Goal: Go to known website: Access a specific website the user already knows

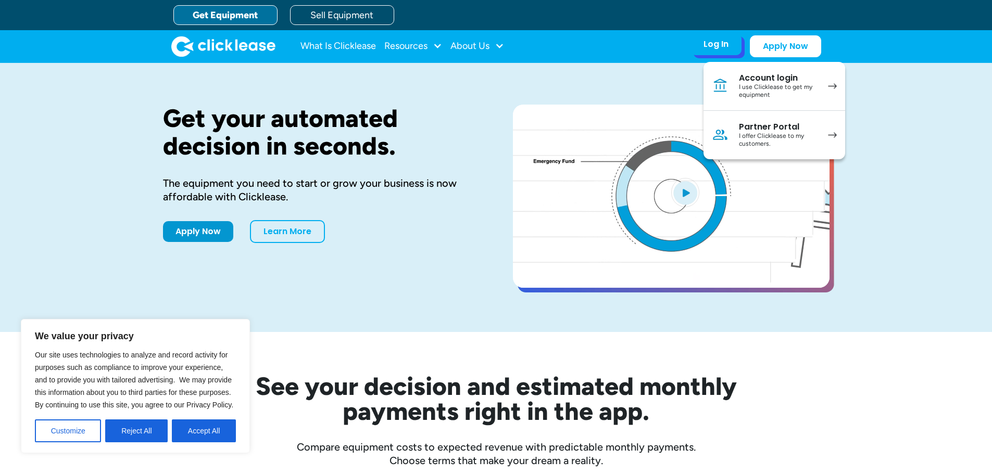
click at [757, 87] on div "I use Clicklease to get my equipment" at bounding box center [778, 91] width 79 height 16
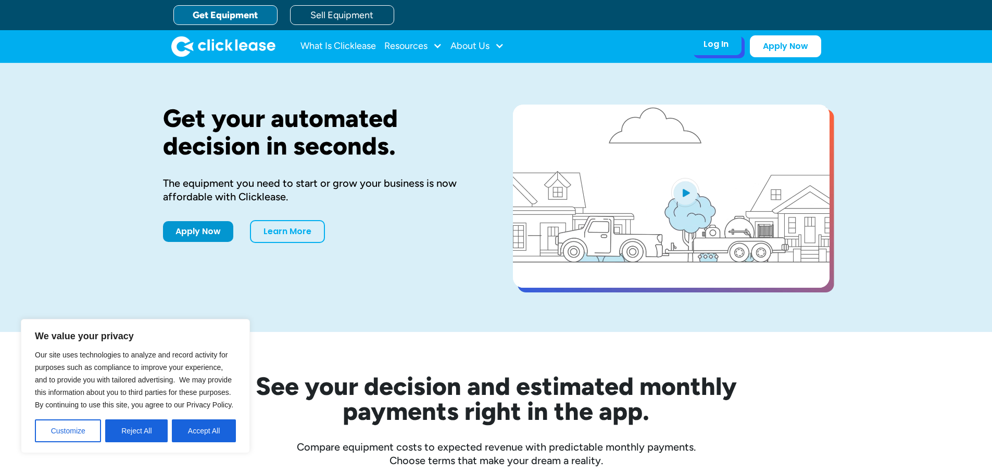
click at [706, 55] on div "Log In Account login I use Clicklease to get my equipment Partner Portal I offe…" at bounding box center [715, 44] width 51 height 22
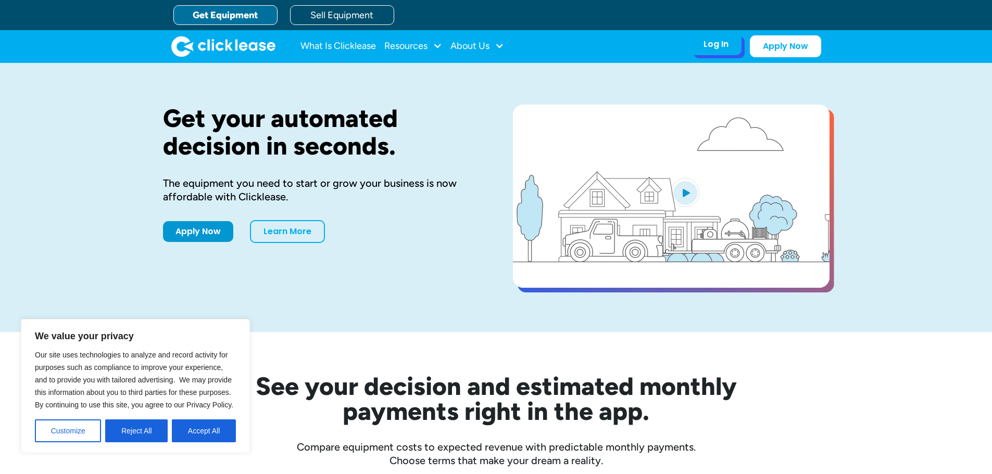
click at [733, 44] on div "Log In Account login I use Clicklease to get my equipment Partner Portal I offe…" at bounding box center [715, 44] width 51 height 22
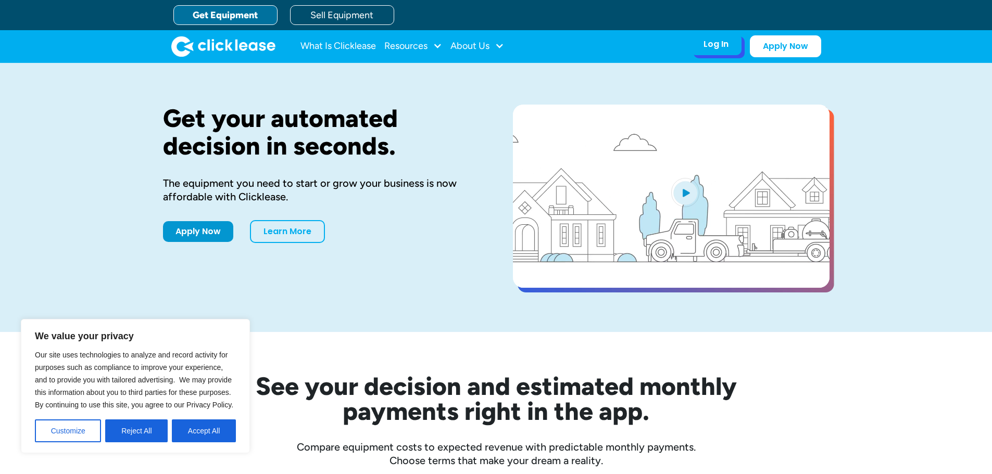
click at [711, 54] on div "Log In Account login I use Clicklease to get my equipment Partner Portal I offe…" at bounding box center [715, 44] width 51 height 22
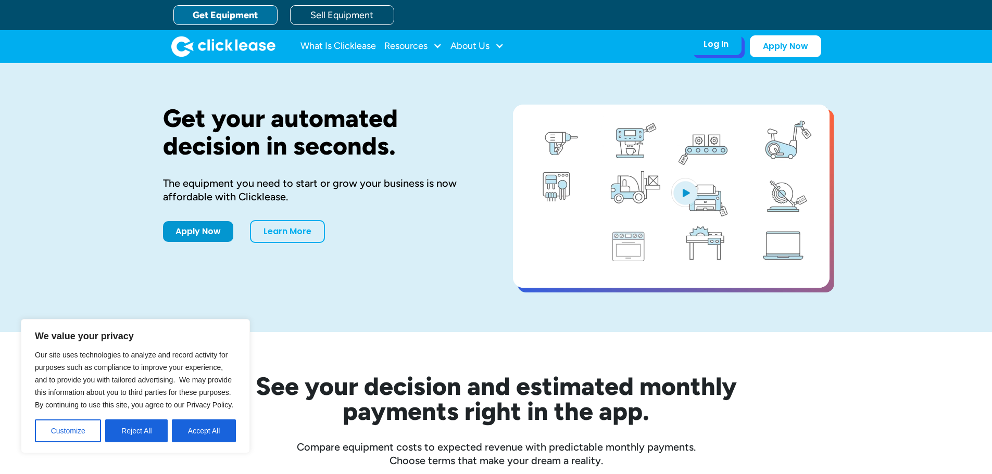
click at [710, 37] on div "Log In Account login I use Clicklease to get my equipment Partner Portal I offe…" at bounding box center [715, 44] width 51 height 22
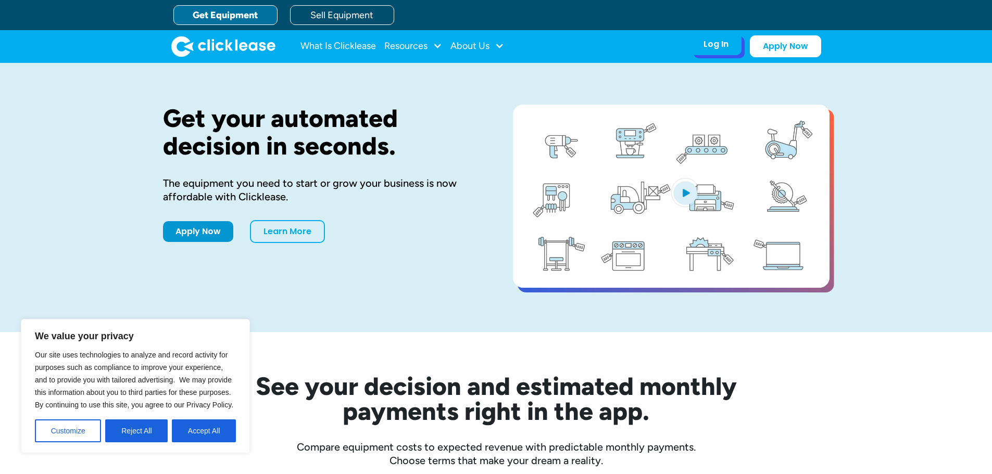
click at [714, 41] on div "Log In" at bounding box center [715, 44] width 25 height 10
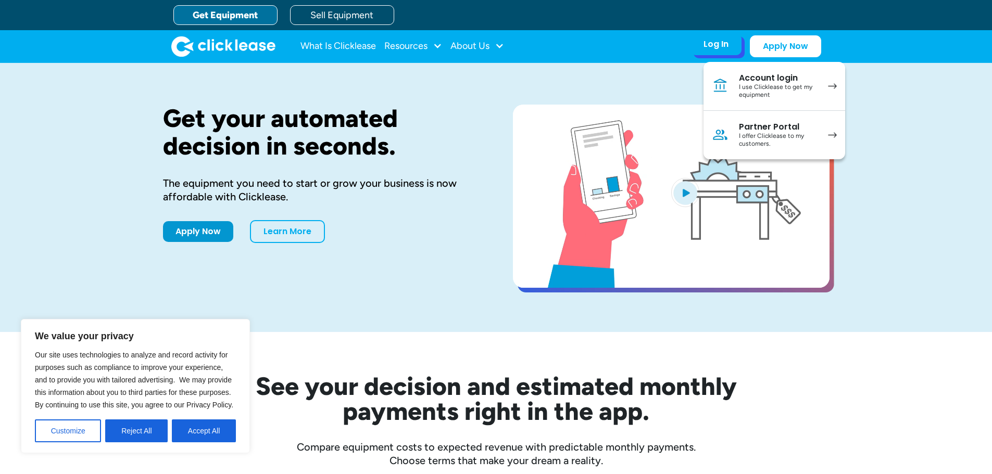
click at [773, 126] on div "Partner Portal" at bounding box center [778, 127] width 79 height 10
